Goal: Transaction & Acquisition: Purchase product/service

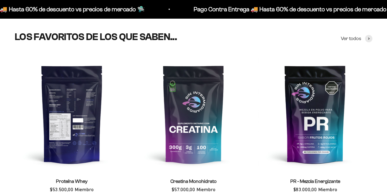
scroll to position [183, 0]
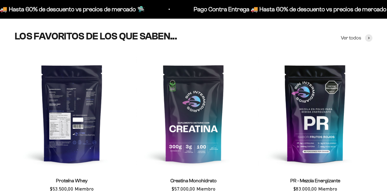
click at [77, 104] on img at bounding box center [72, 113] width 114 height 114
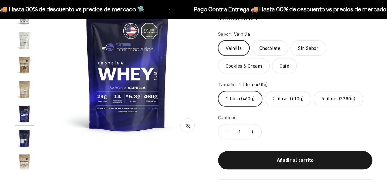
scroll to position [294, 0]
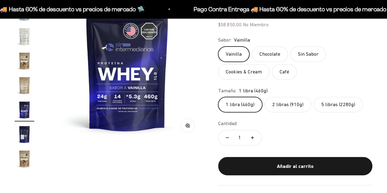
click at [281, 105] on label "2 libras (910g)" at bounding box center [287, 104] width 46 height 15
click at [218, 97] on input "2 libras (910g)" at bounding box center [218, 97] width 0 height 0
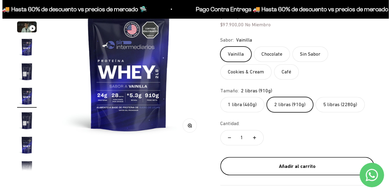
scroll to position [11, 0]
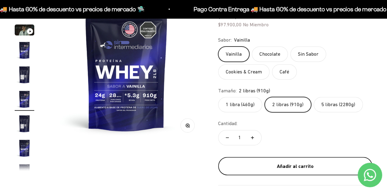
click at [299, 168] on div "Añadir al carrito" at bounding box center [295, 166] width 130 height 8
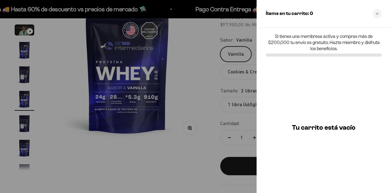
scroll to position [0, 0]
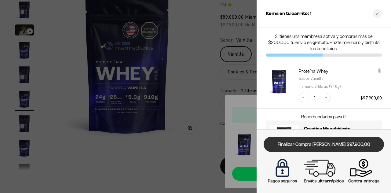
click at [329, 143] on link "Finalizar Compra [PERSON_NAME] $97.900,00" at bounding box center [324, 145] width 120 height 16
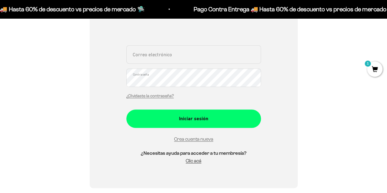
scroll to position [92, 0]
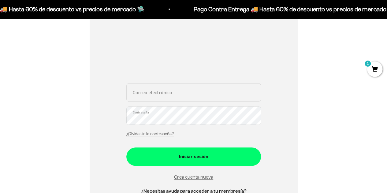
click at [163, 92] on input "Correo electrónico" at bounding box center [193, 92] width 134 height 18
click at [98, 116] on div "Iniciar sesión Correo electrónico Contraseña ¿Olvidaste la contraseña? Iniciar …" at bounding box center [194, 104] width 208 height 241
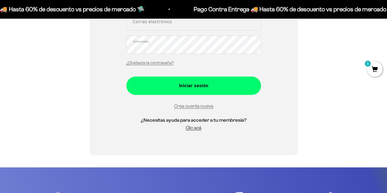
scroll to position [143, 0]
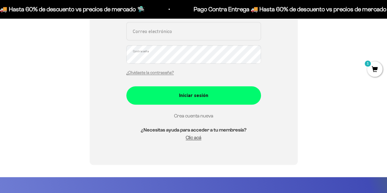
click at [184, 117] on link "Crea cuenta nueva" at bounding box center [193, 115] width 39 height 5
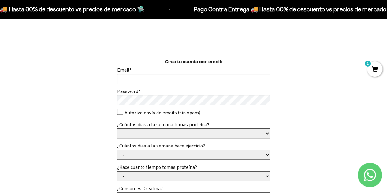
scroll to position [153, 0]
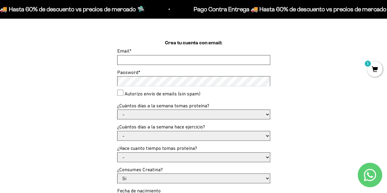
click at [161, 62] on input "Email *" at bounding box center [193, 59] width 152 height 9
type input "danielacristanchoc@gmail.com"
click at [180, 108] on div "¿Cuántos días a la semana tomas proteína? - 1 o 2 3 a 5 6 o 7" at bounding box center [193, 111] width 153 height 18
click at [183, 117] on select "- 1 o 2 3 a 5 6 o 7" at bounding box center [193, 114] width 152 height 9
click at [117, 110] on select "- 1 o 2 3 a 5 6 o 7" at bounding box center [193, 114] width 152 height 9
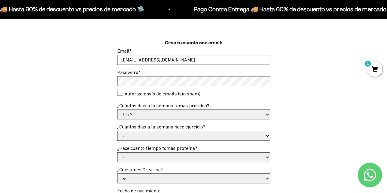
click at [194, 118] on select "- 1 o 2 3 a 5 6 o 7" at bounding box center [193, 114] width 152 height 9
click at [117, 110] on select "- 1 o 2 3 a 5 6 o 7" at bounding box center [193, 114] width 152 height 9
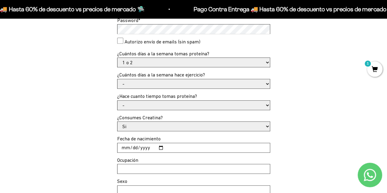
scroll to position [214, 0]
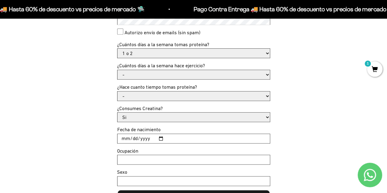
drag, startPoint x: 167, startPoint y: 54, endPoint x: 168, endPoint y: 57, distance: 3.2
click at [168, 55] on select "- 1 o 2 3 a 5 6 o 7" at bounding box center [193, 53] width 152 height 9
select select "3 a 5"
click at [117, 49] on select "- 1 o 2 3 a 5 6 o 7" at bounding box center [193, 53] width 152 height 9
click at [160, 75] on select "- No hago 1 a 2 días 3 a 5 días 6 o 7 días" at bounding box center [193, 74] width 152 height 9
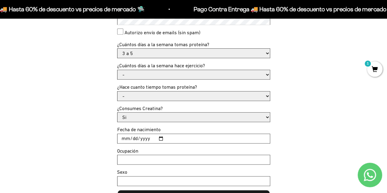
select select "3 a 5 días"
click at [117, 70] on select "- No hago 1 a 2 días 3 a 5 días 6 o 7 días" at bounding box center [193, 74] width 152 height 9
click at [177, 95] on select "- Apenas estoy empezando Menos de 6 meses Más de 6 meses Hace más de un año" at bounding box center [193, 95] width 152 height 9
select select "Más de 6 meses"
click at [117, 91] on select "- Apenas estoy empezando Menos de 6 meses Más de 6 meses Hace más de un año" at bounding box center [193, 95] width 152 height 9
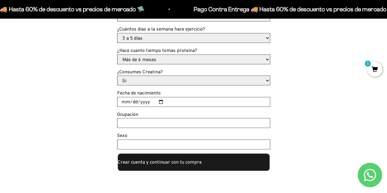
scroll to position [275, 0]
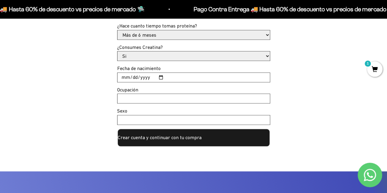
click at [144, 78] on input "Fecha de nacimiento" at bounding box center [193, 77] width 152 height 9
drag, startPoint x: 127, startPoint y: 82, endPoint x: 131, endPoint y: 78, distance: 5.0
click at [128, 81] on input "Fecha de nacimiento" at bounding box center [193, 77] width 152 height 9
click at [132, 77] on input "Fecha de nacimiento" at bounding box center [193, 77] width 152 height 9
click at [161, 79] on input "Fecha de nacimiento" at bounding box center [193, 77] width 152 height 9
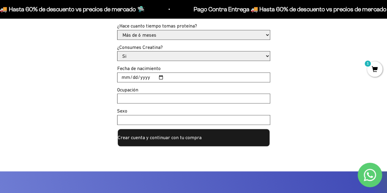
type input "1996-04-06"
click at [158, 101] on input "Ocupación" at bounding box center [193, 98] width 152 height 9
type input "a"
click at [174, 122] on input "Sexo" at bounding box center [193, 119] width 152 height 9
type input "fenemino"
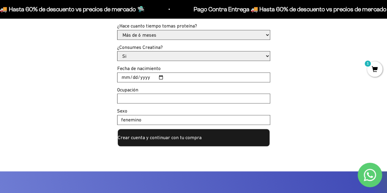
click at [176, 138] on button "Crear cuenta y continuar con tu compra" at bounding box center [193, 137] width 153 height 18
